Goal: Navigation & Orientation: Find specific page/section

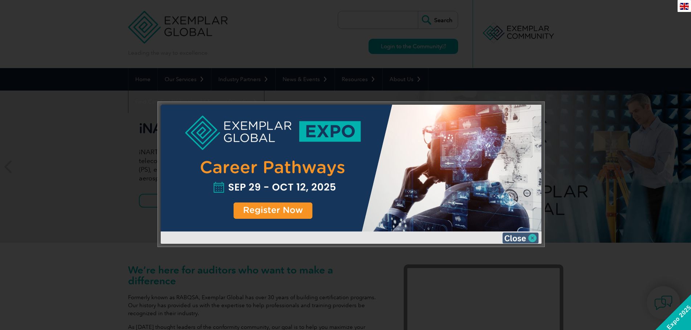
click at [533, 239] on img at bounding box center [520, 238] width 36 height 11
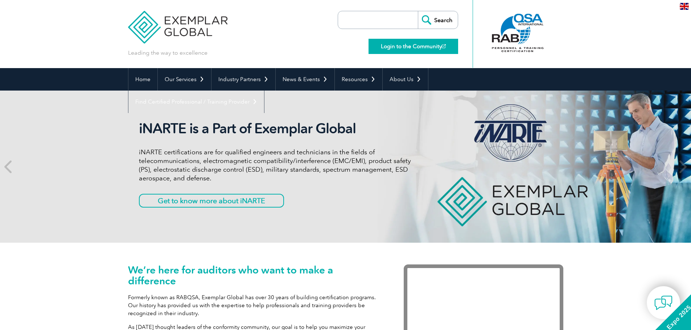
click at [422, 48] on link "Login to the Community" at bounding box center [413, 46] width 90 height 15
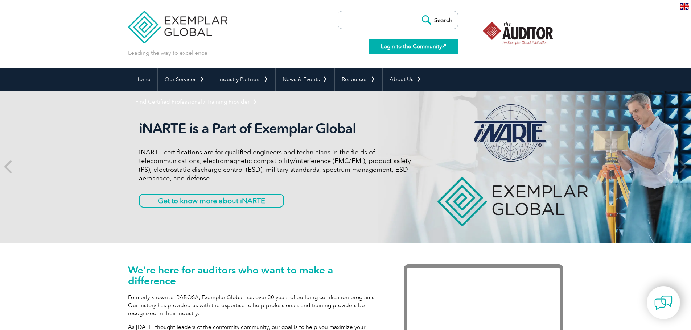
click at [409, 45] on link "Login to the Community" at bounding box center [413, 46] width 90 height 15
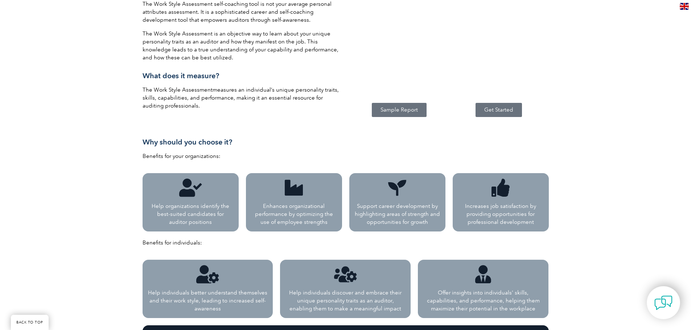
scroll to position [326, 0]
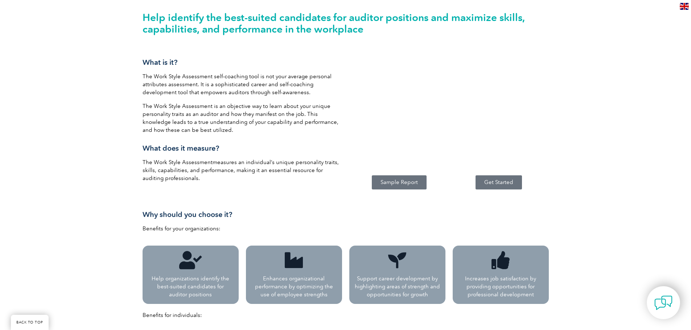
click at [499, 178] on link "Get Started" at bounding box center [498, 182] width 46 height 14
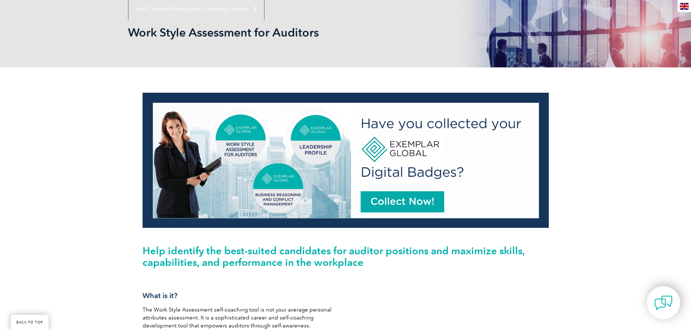
scroll to position [92, 0]
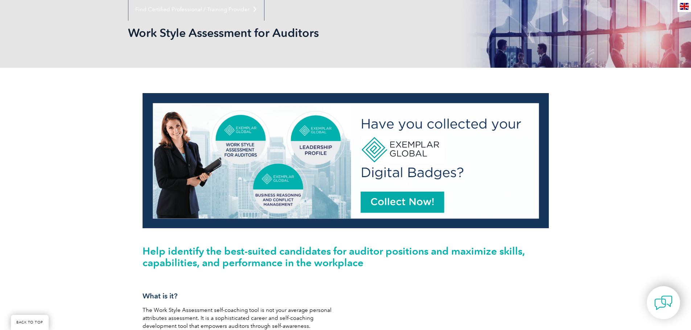
click at [388, 204] on img at bounding box center [345, 160] width 406 height 135
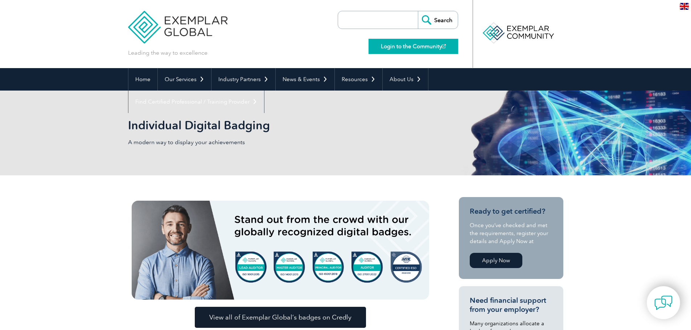
click at [410, 45] on link "Login to the Community" at bounding box center [413, 46] width 90 height 15
